Goal: Task Accomplishment & Management: Manage account settings

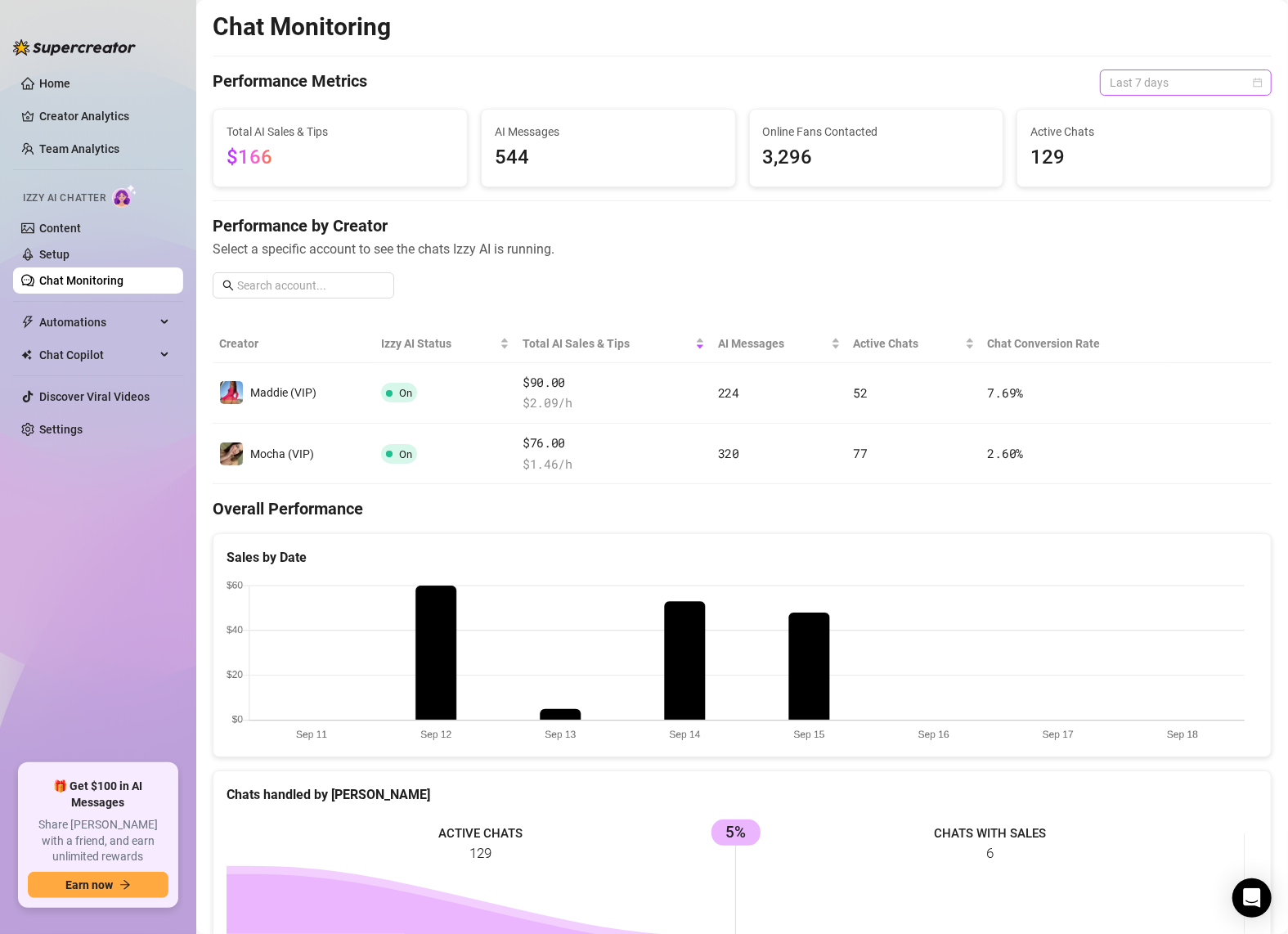
click at [1127, 76] on span "Last 7 days" at bounding box center [1184, 82] width 152 height 24
click at [1131, 115] on div "Last 24 hours" at bounding box center [1172, 115] width 145 height 18
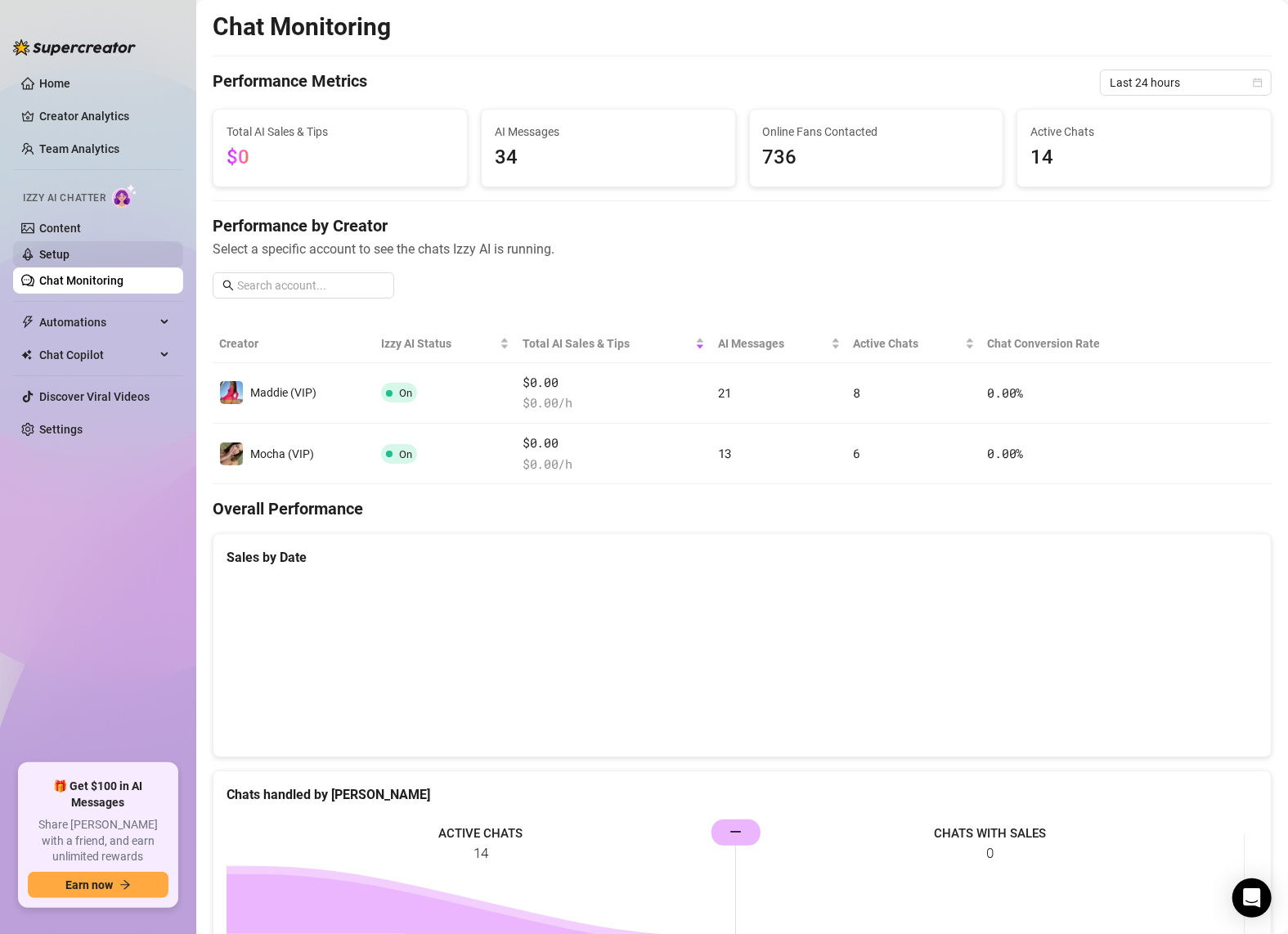
drag, startPoint x: 45, startPoint y: 252, endPoint x: 53, endPoint y: 261, distance: 12.0
click at [45, 252] on link "Setup" at bounding box center [54, 255] width 30 height 14
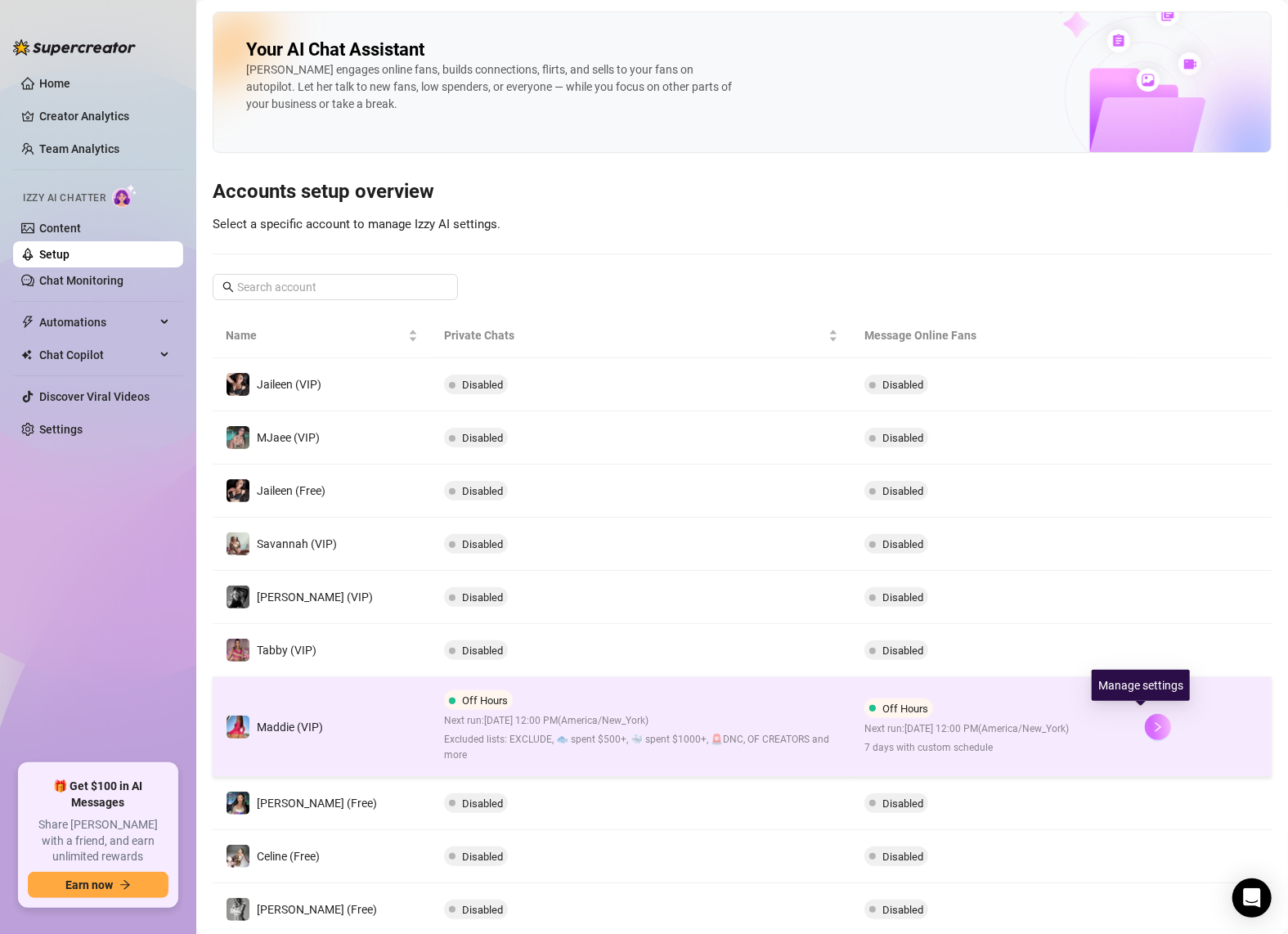
click at [1152, 724] on icon "right" at bounding box center [1157, 727] width 12 height 12
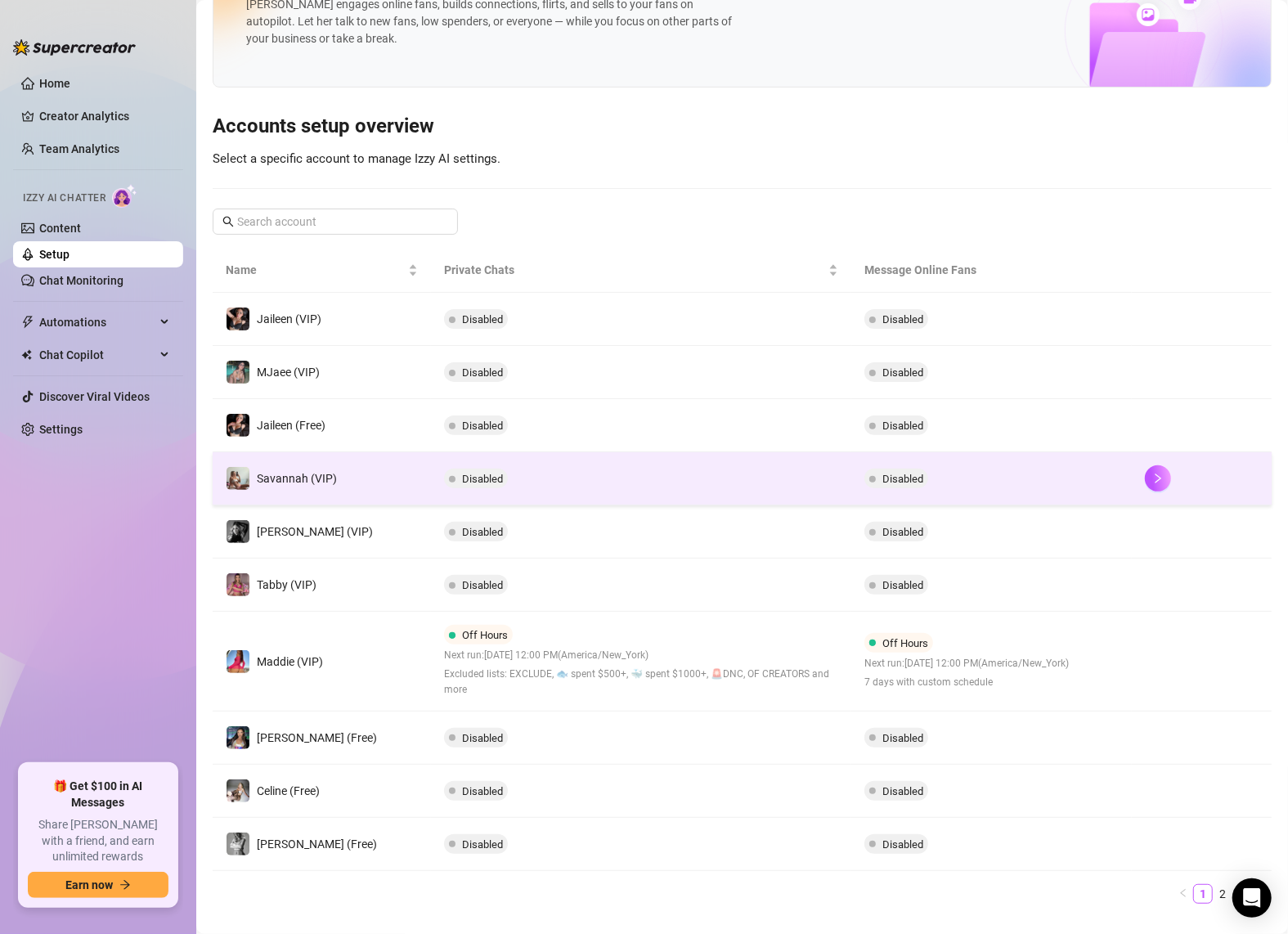
scroll to position [92, 0]
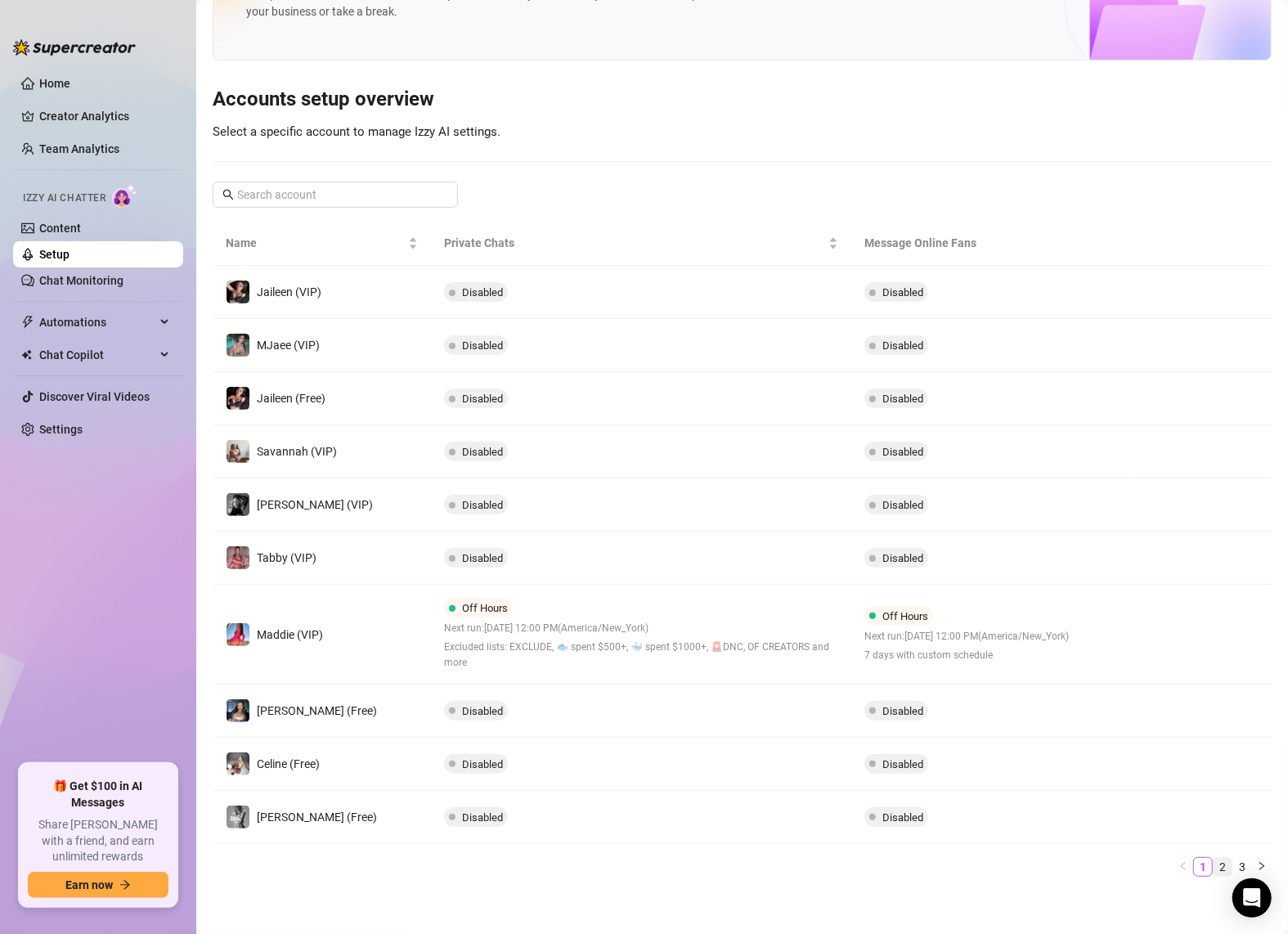
click at [1213, 863] on link "2" at bounding box center [1222, 866] width 18 height 18
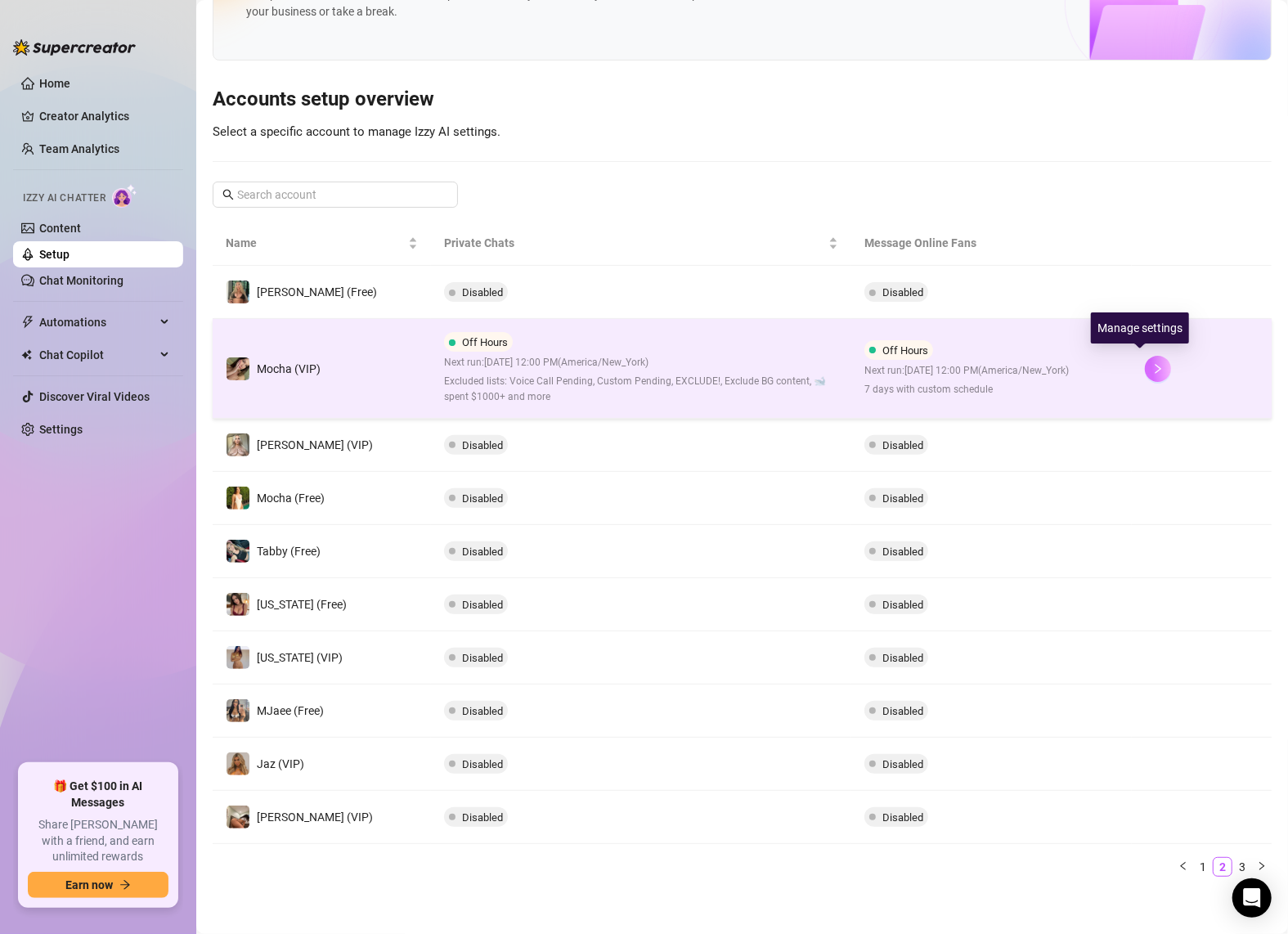
click at [1154, 367] on icon "right" at bounding box center [1157, 369] width 6 height 10
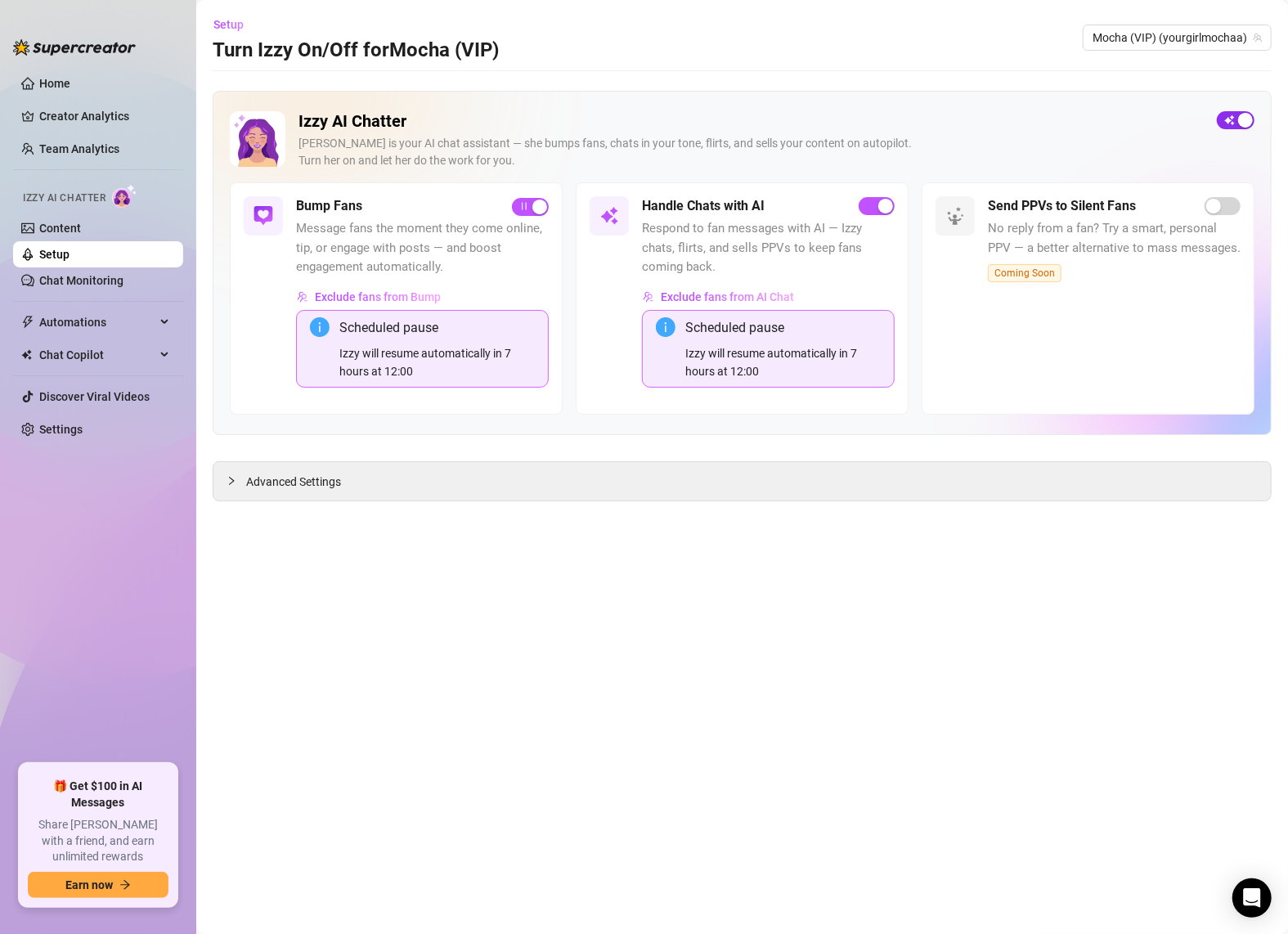
click at [1227, 115] on span "button" at bounding box center [1235, 120] width 38 height 18
click at [287, 484] on span "Advanced Settings" at bounding box center [293, 481] width 95 height 18
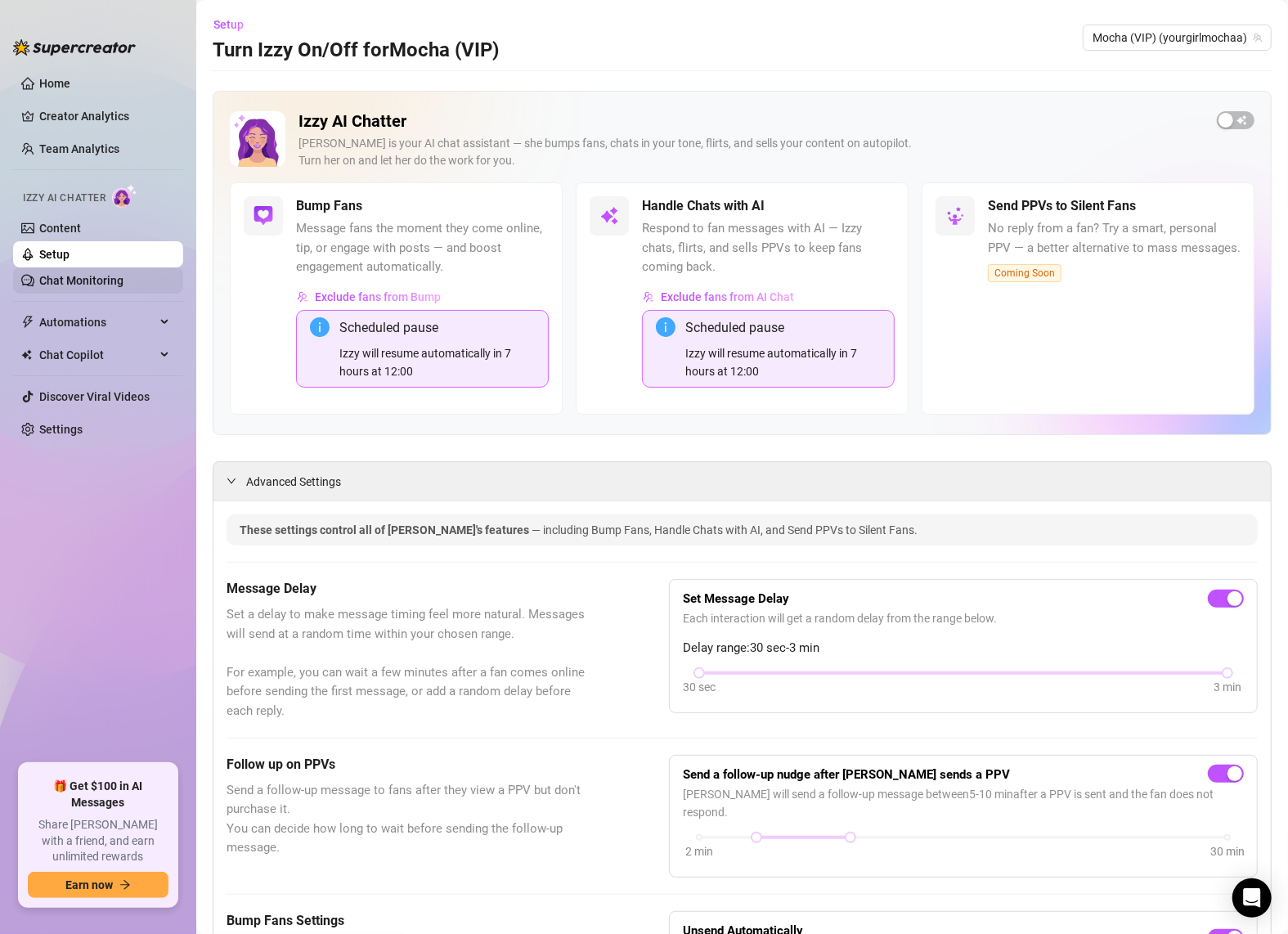
click at [113, 274] on link "Chat Monitoring" at bounding box center [81, 281] width 84 height 14
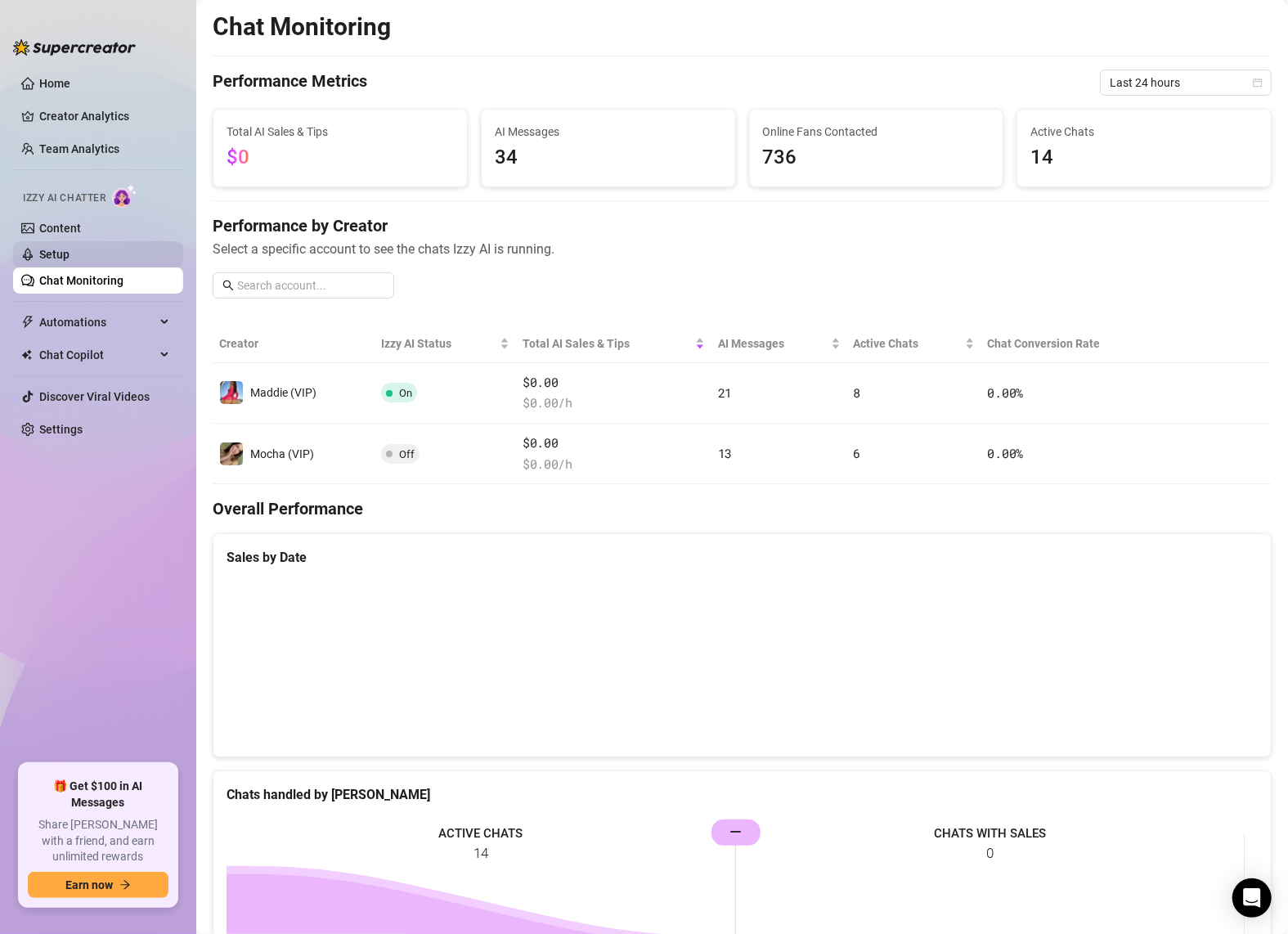
click at [60, 255] on link "Setup" at bounding box center [54, 255] width 30 height 14
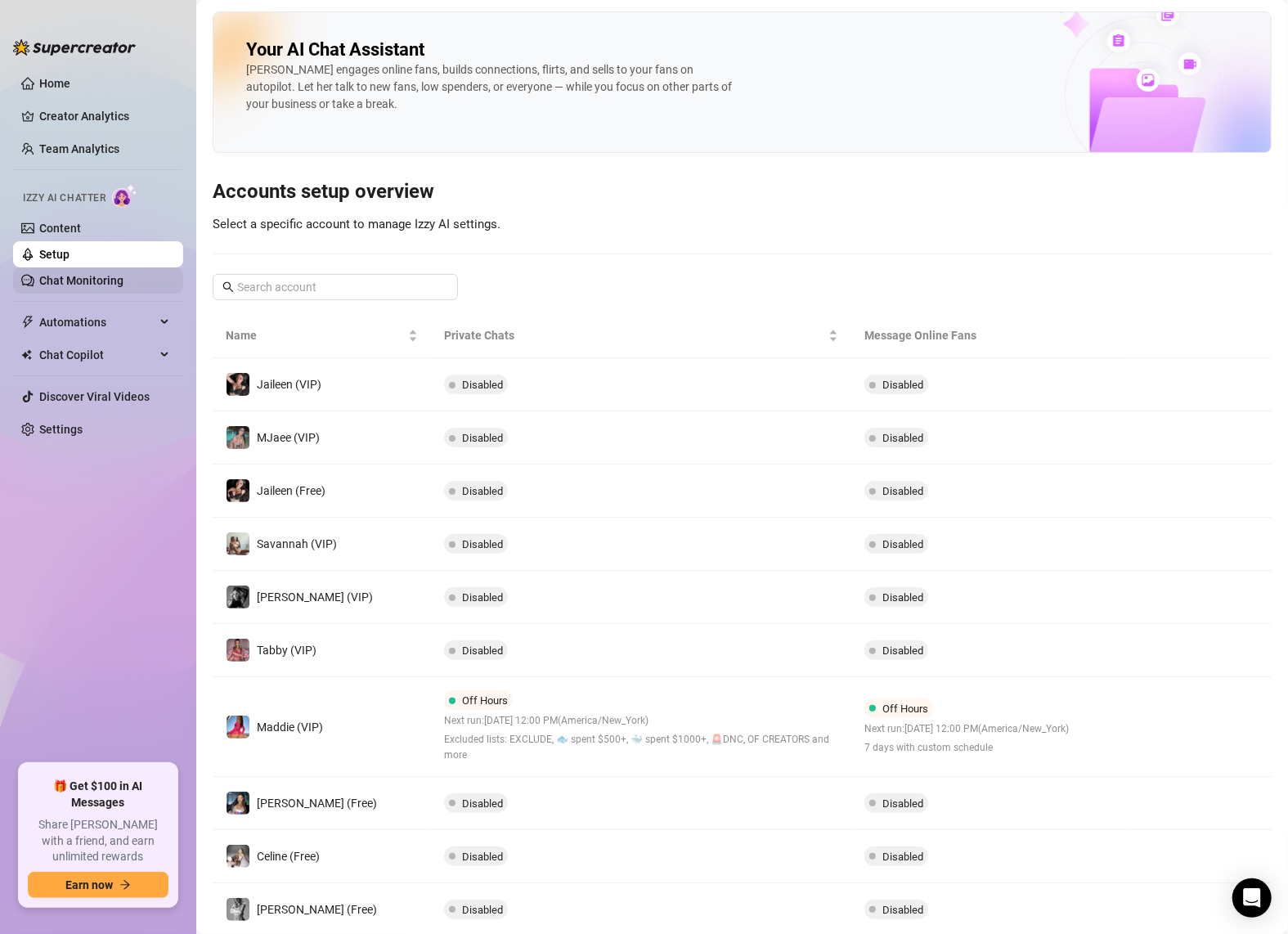
click at [91, 274] on link "Chat Monitoring" at bounding box center [81, 281] width 84 height 14
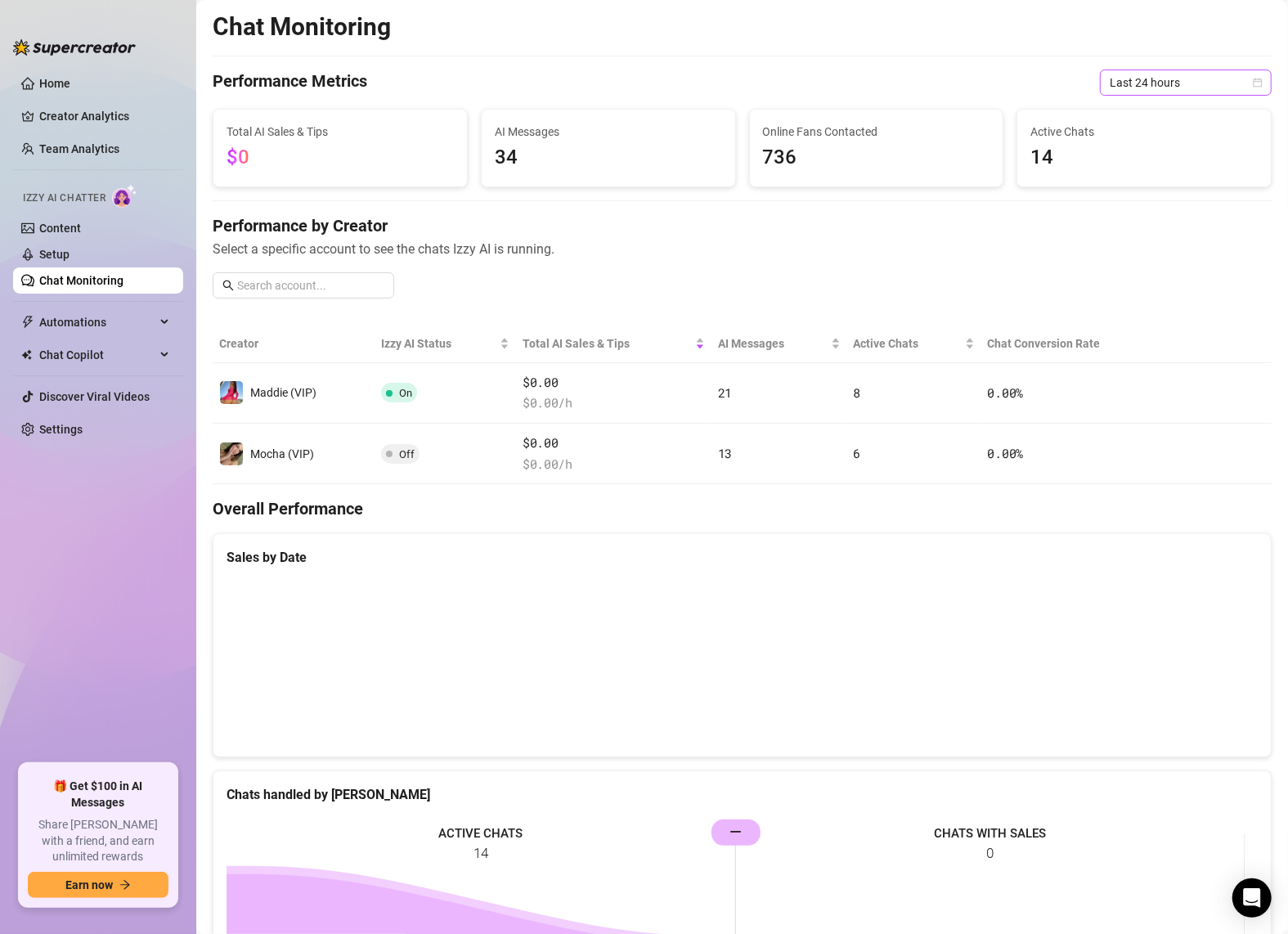
click at [1146, 90] on span "Last 24 hours" at bounding box center [1184, 82] width 152 height 24
click at [1141, 190] on div "Last 90 days" at bounding box center [1172, 194] width 145 height 18
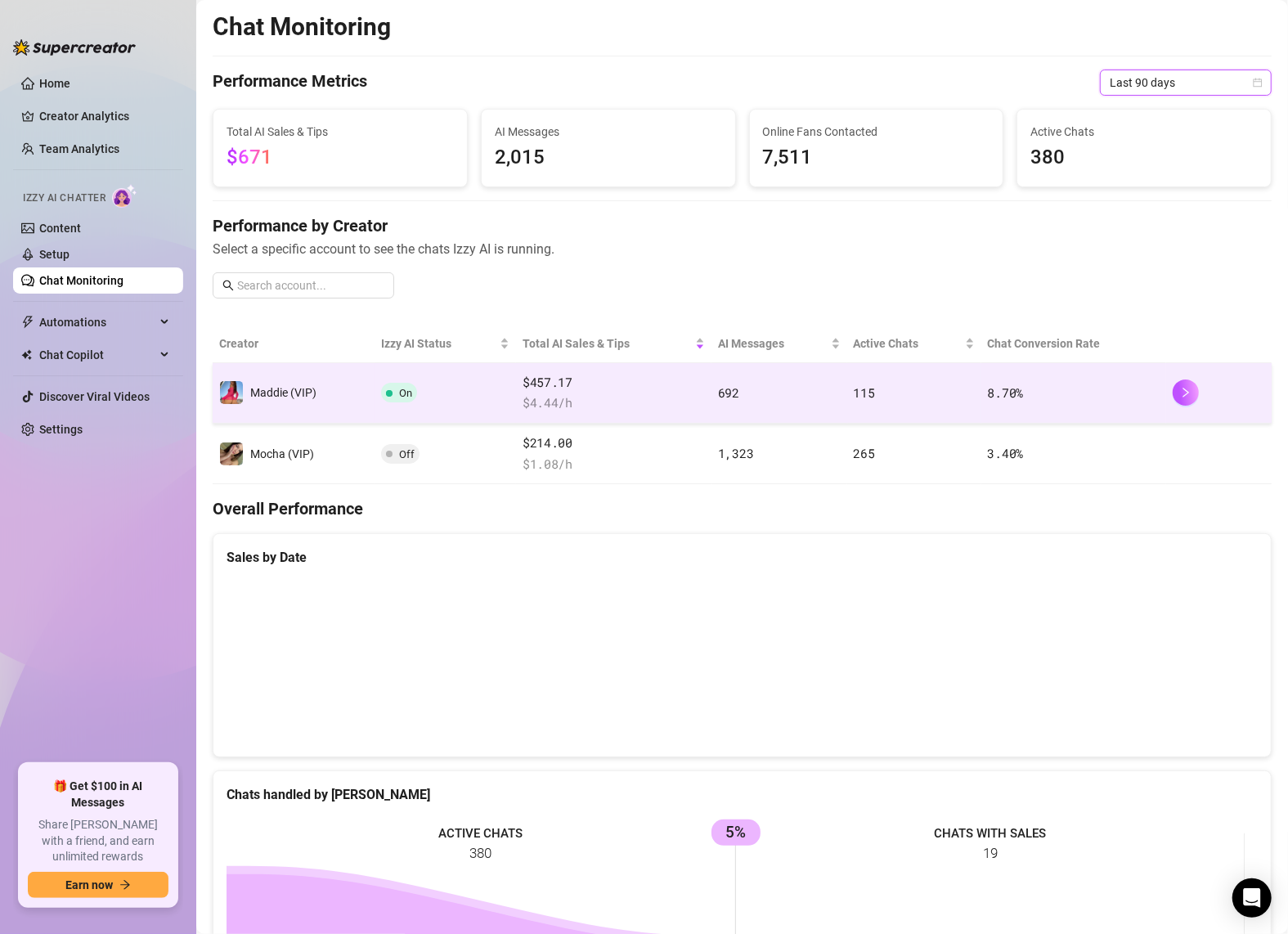
click at [1166, 383] on td at bounding box center [1219, 393] width 106 height 61
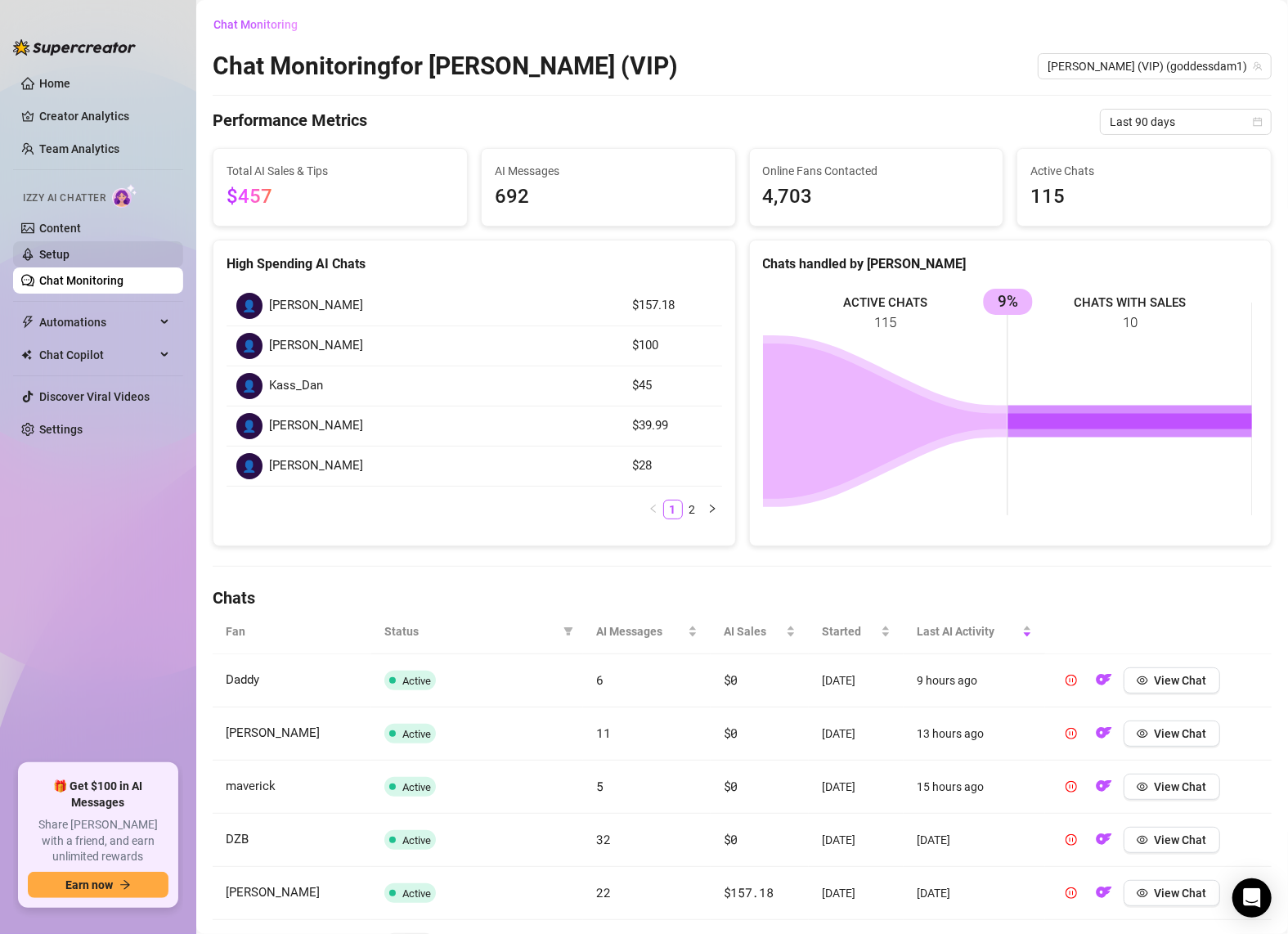
click at [55, 251] on link "Setup" at bounding box center [54, 255] width 30 height 14
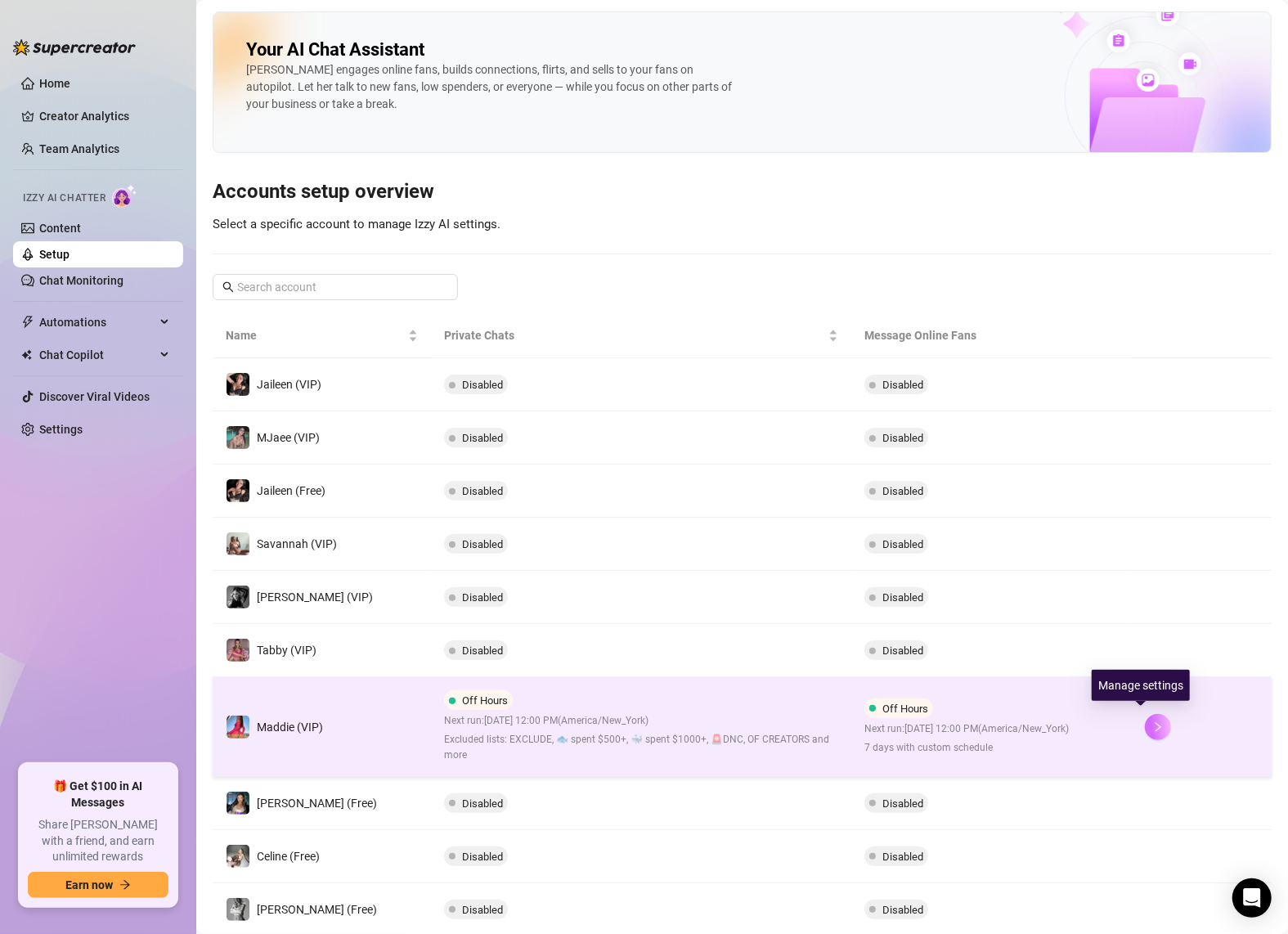
click at [1152, 727] on icon "right" at bounding box center [1157, 727] width 12 height 12
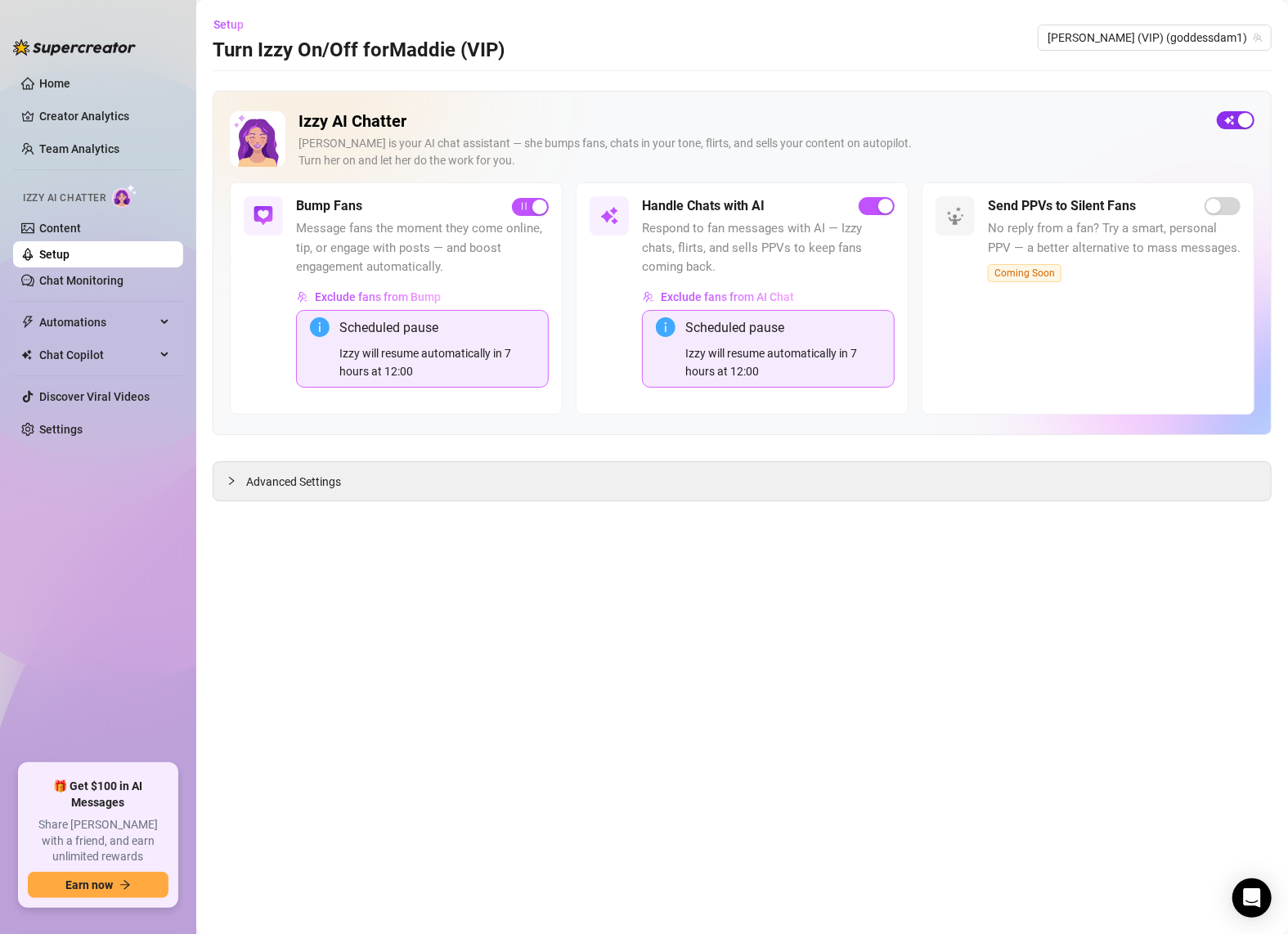
click at [1230, 123] on span "button" at bounding box center [1235, 120] width 38 height 18
